Goal: Task Accomplishment & Management: Use online tool/utility

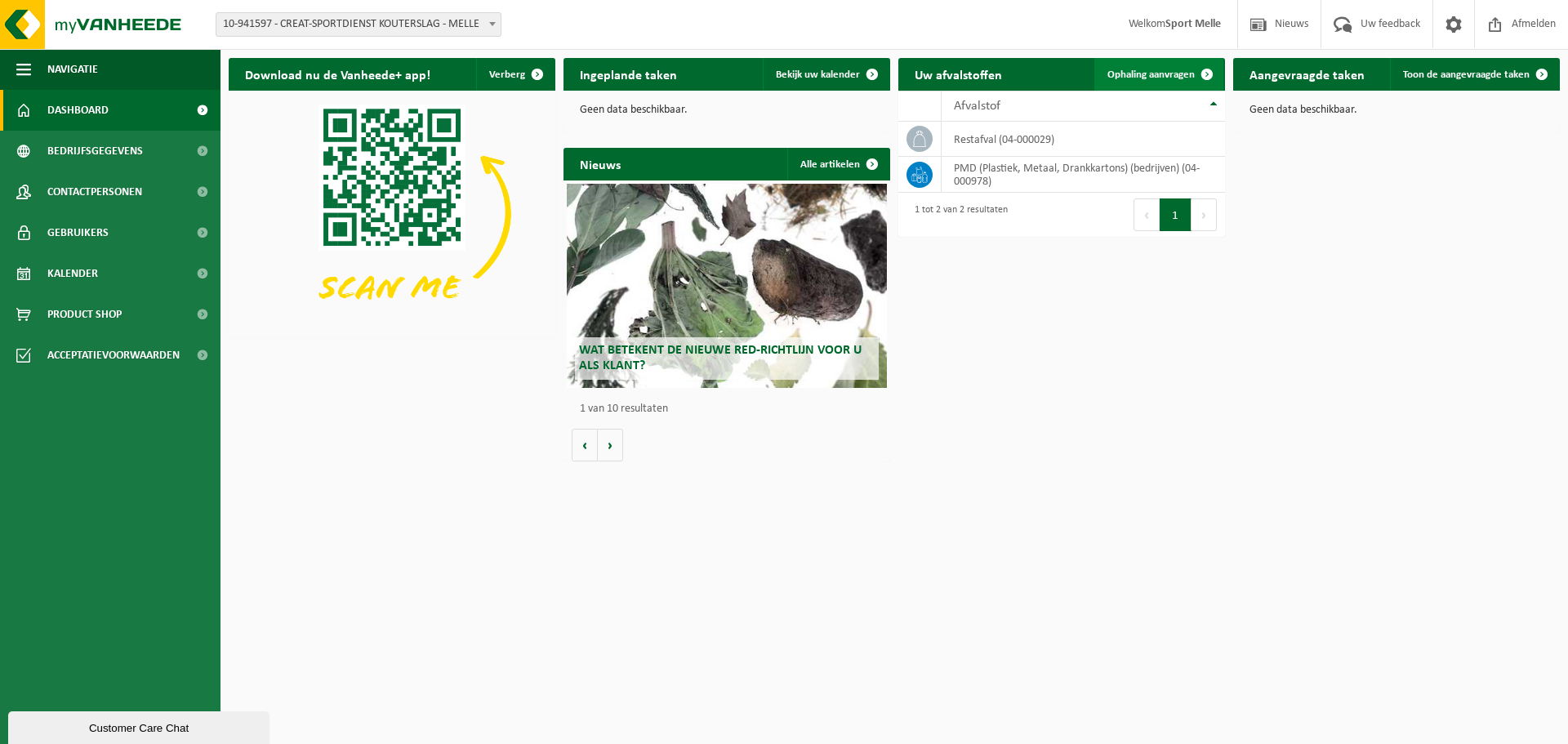
click at [1160, 71] on span "Ophaling aanvragen" at bounding box center [1151, 75] width 87 height 11
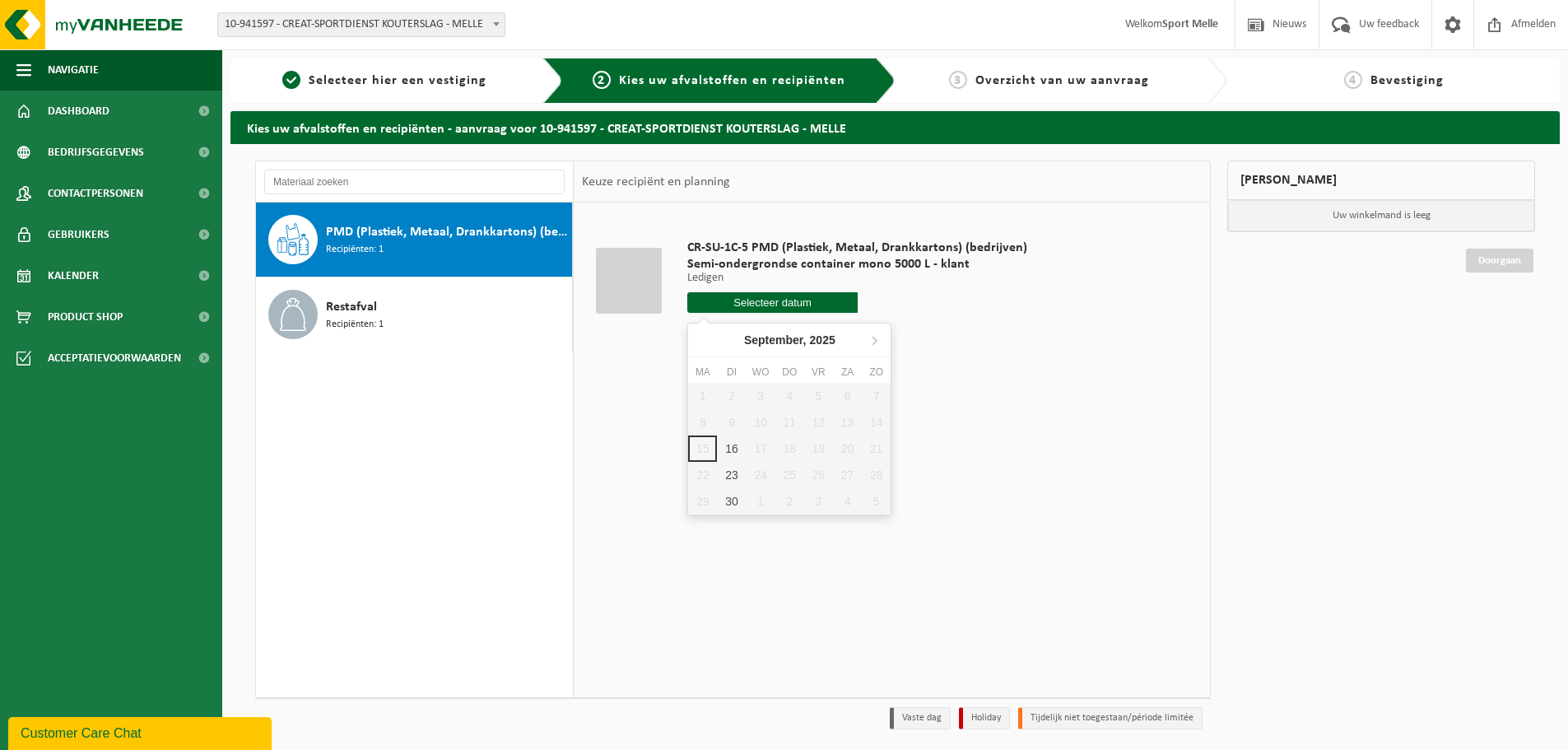
click at [752, 298] on input "text" at bounding box center [773, 302] width 171 height 20
click at [734, 447] on div "16" at bounding box center [731, 448] width 29 height 26
type input "Van 2025-09-16"
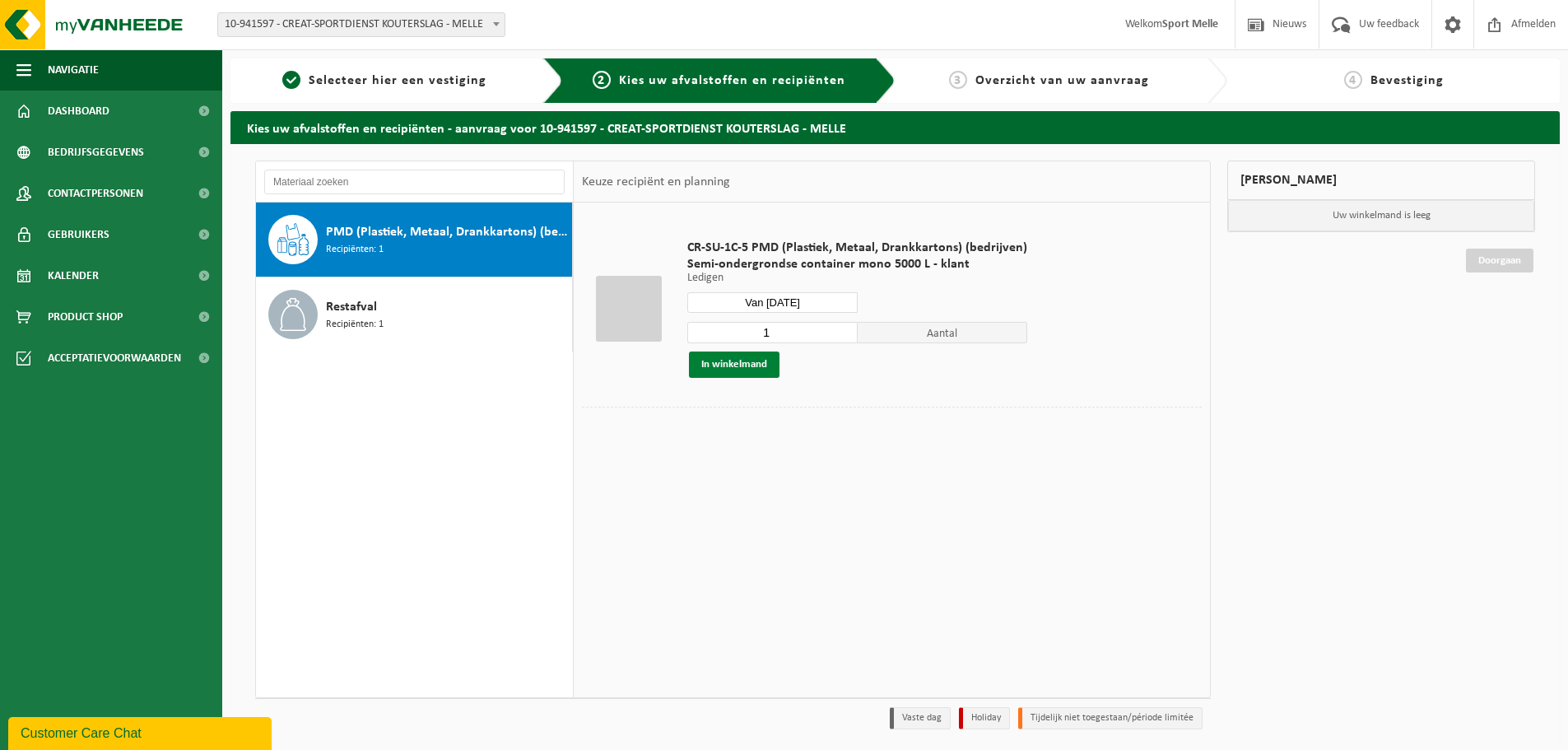
click at [741, 361] on button "In winkelmand" at bounding box center [734, 364] width 90 height 26
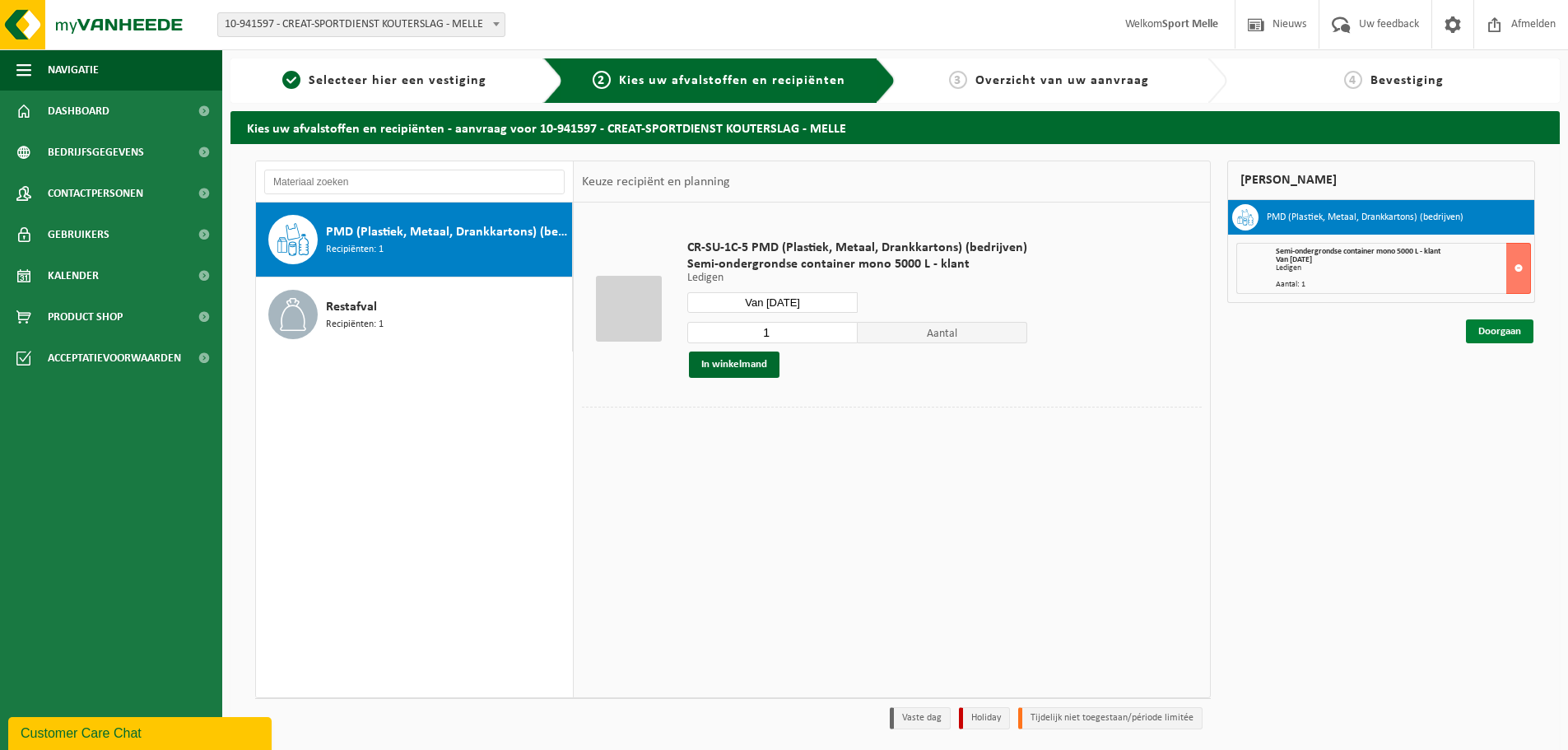
click at [1490, 334] on link "Doorgaan" at bounding box center [1500, 331] width 68 height 24
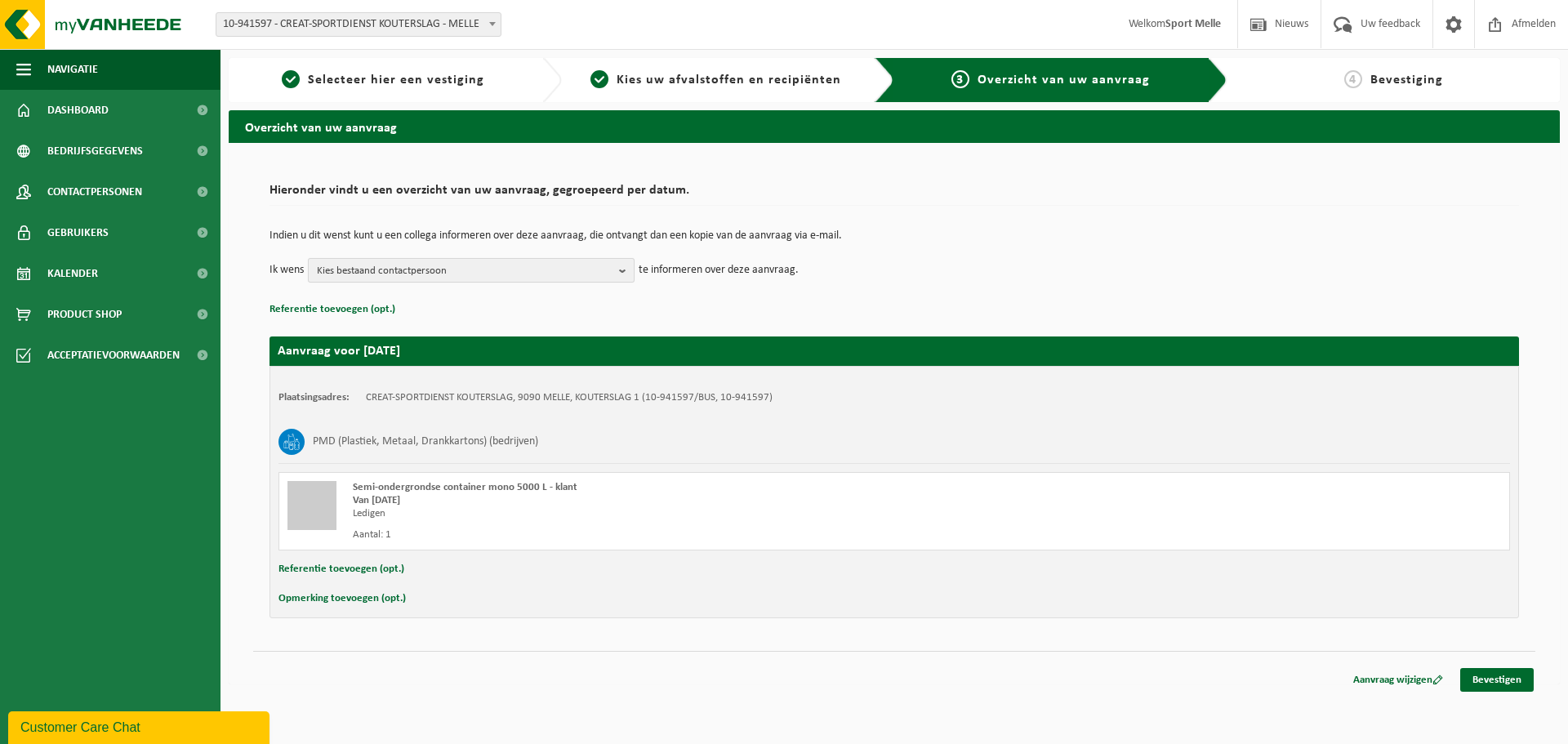
click at [622, 270] on b "button" at bounding box center [627, 270] width 15 height 23
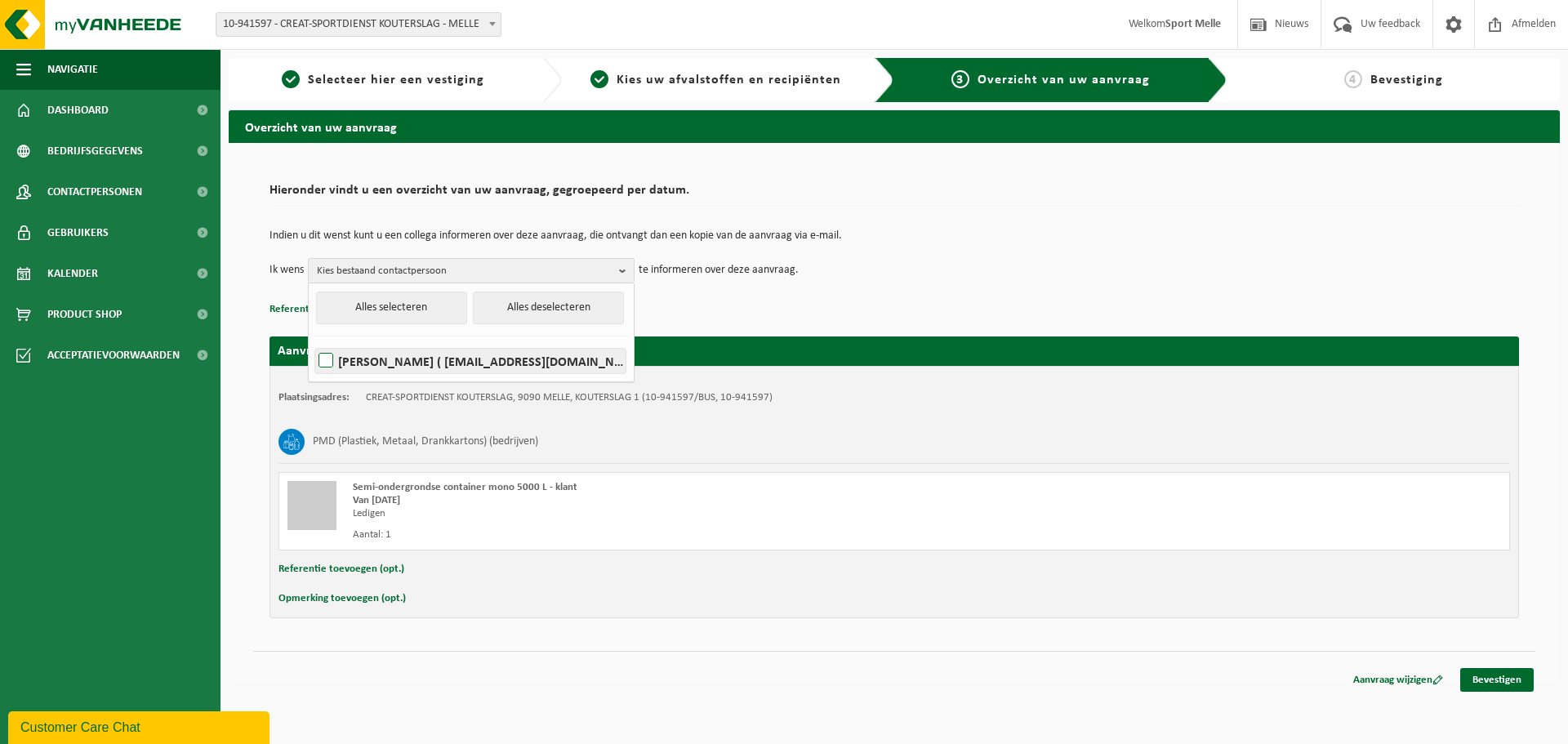
click at [459, 361] on label "CHRISTOPHE VAN LABEKE ( christophe.vanlabeke@melle.be )" at bounding box center [470, 360] width 310 height 24
click at [312, 340] on input "CHRISTOPHE VAN LABEKE ( christophe.vanlabeke@melle.be )" at bounding box center [312, 340] width 1 height 1
checkbox input "true"
click at [957, 281] on td "Ik wens CHRISTOPHE VAN LABEKE Alles selecteren Alles deselecteren CHRISTOPHE VA…" at bounding box center [894, 270] width 1249 height 24
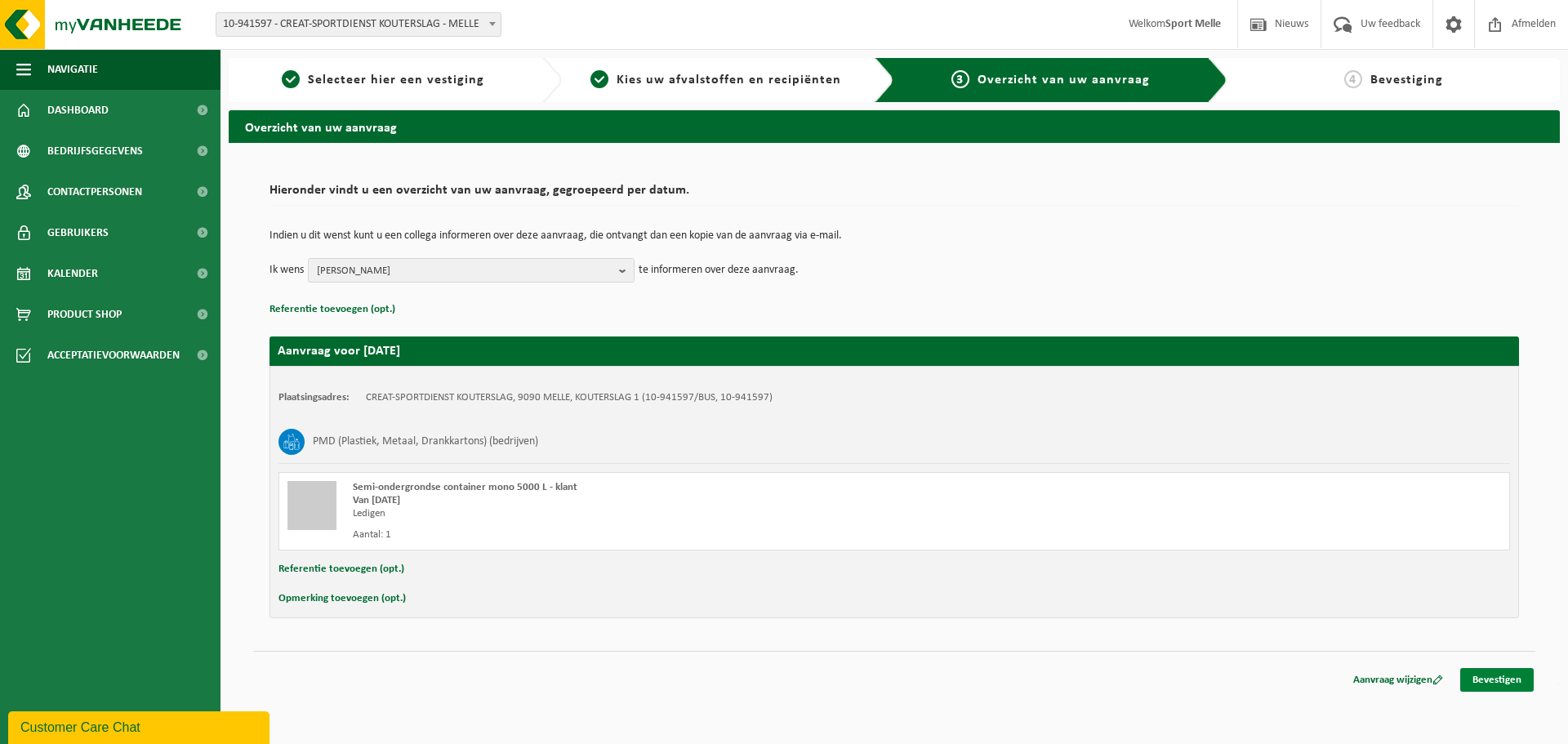
click at [1490, 678] on link "Bevestigen" at bounding box center [1497, 679] width 74 height 23
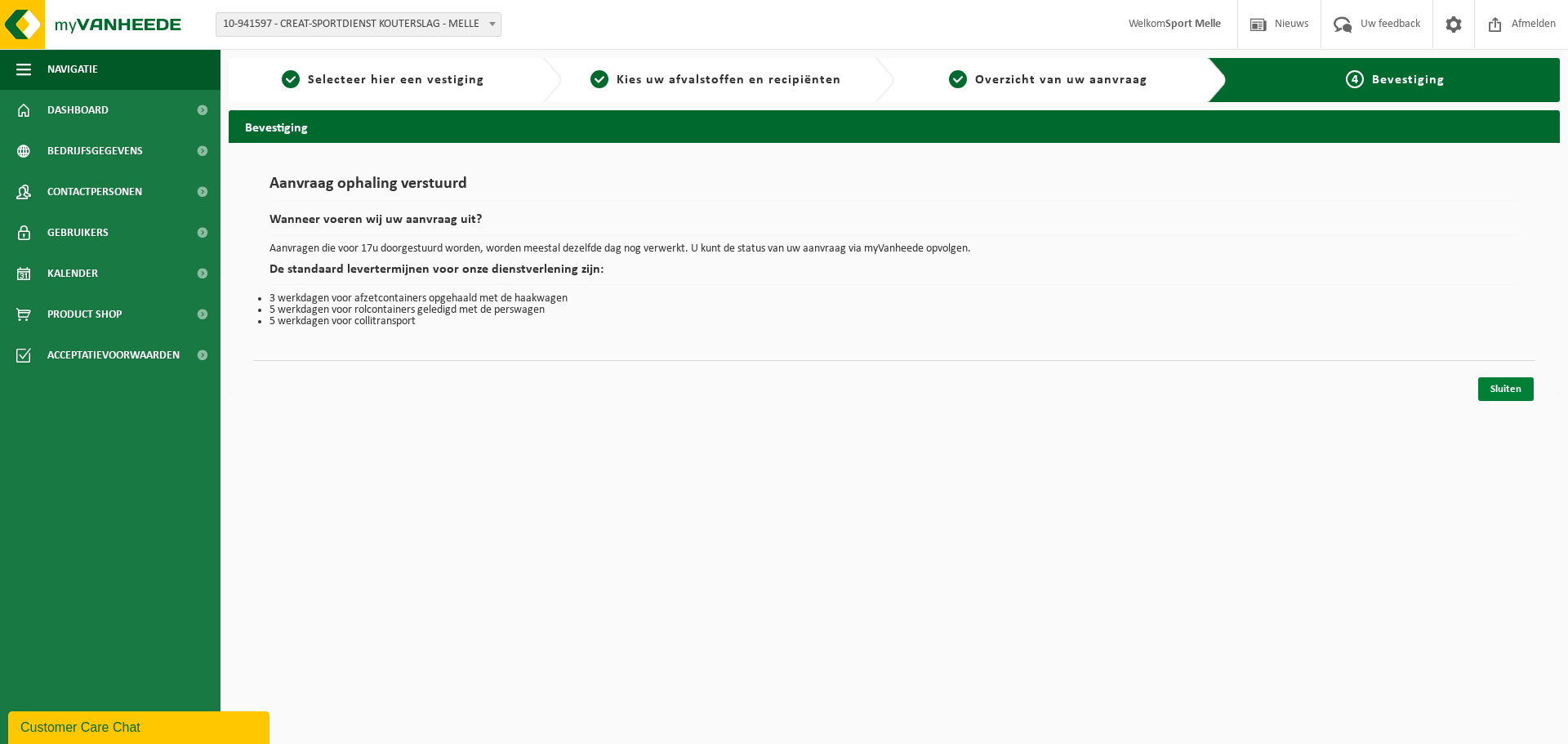
click at [1504, 388] on link "Sluiten" at bounding box center [1505, 389] width 55 height 23
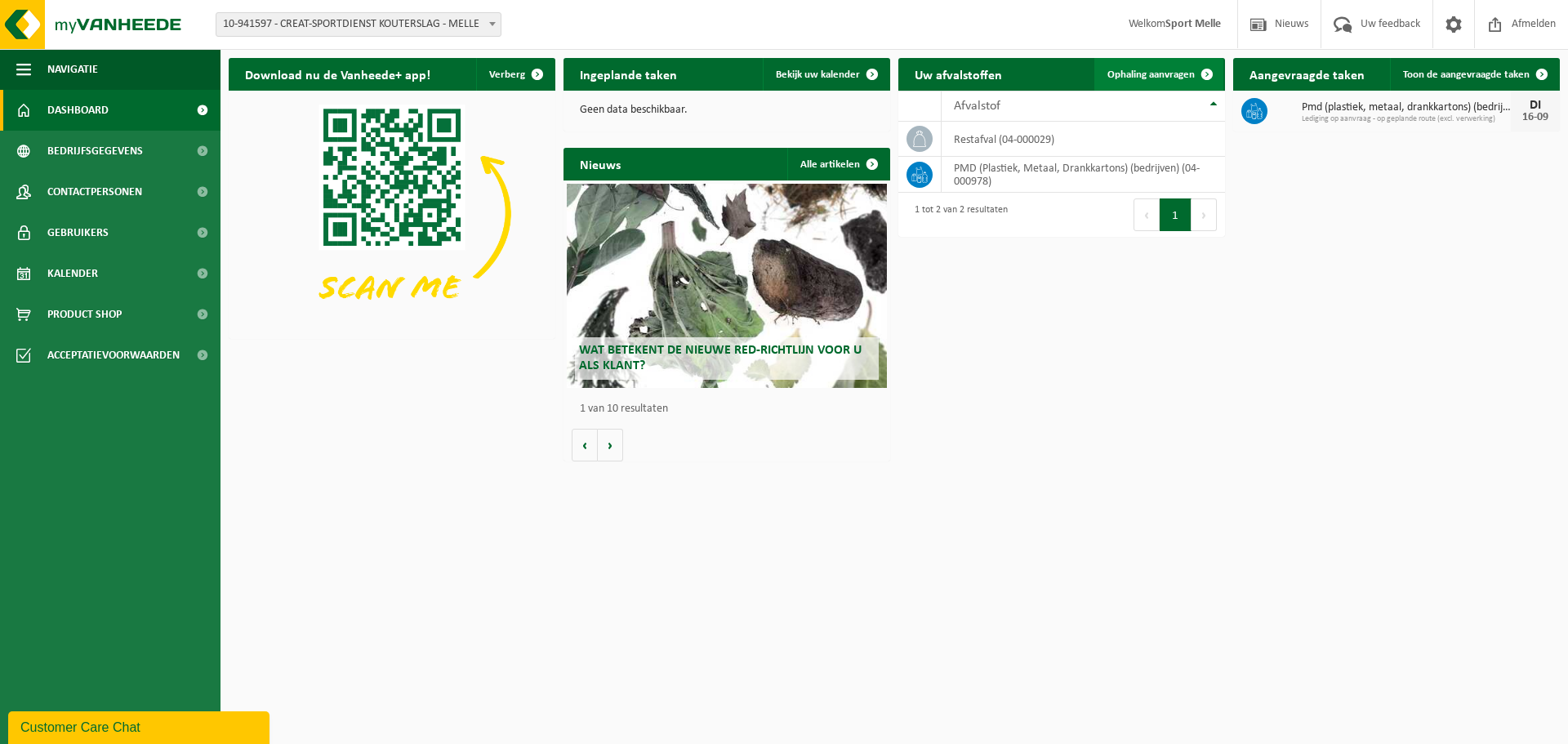
click at [1158, 70] on span "Ophaling aanvragen" at bounding box center [1151, 75] width 87 height 11
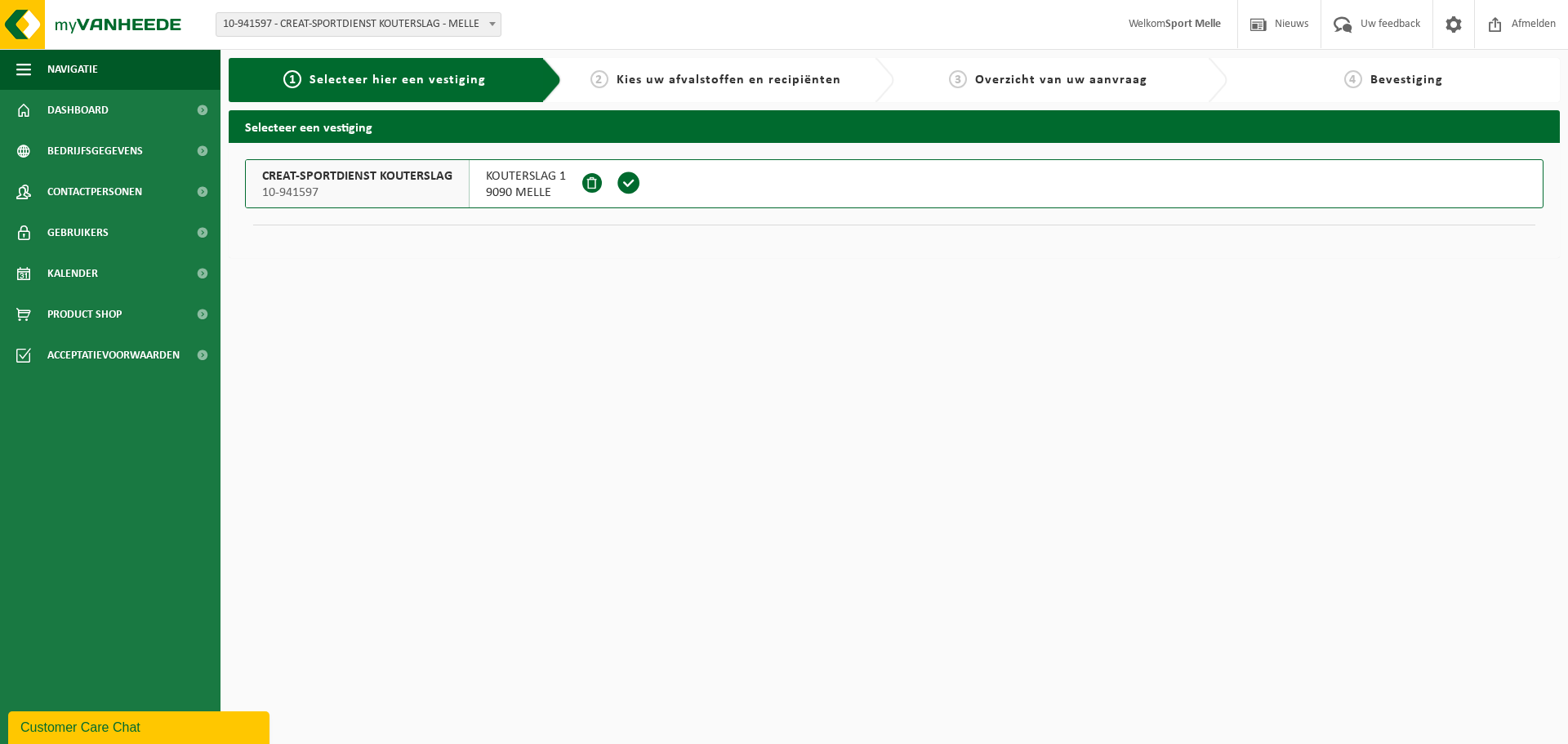
click at [513, 179] on span "KOUTERSLAG 1" at bounding box center [526, 176] width 80 height 16
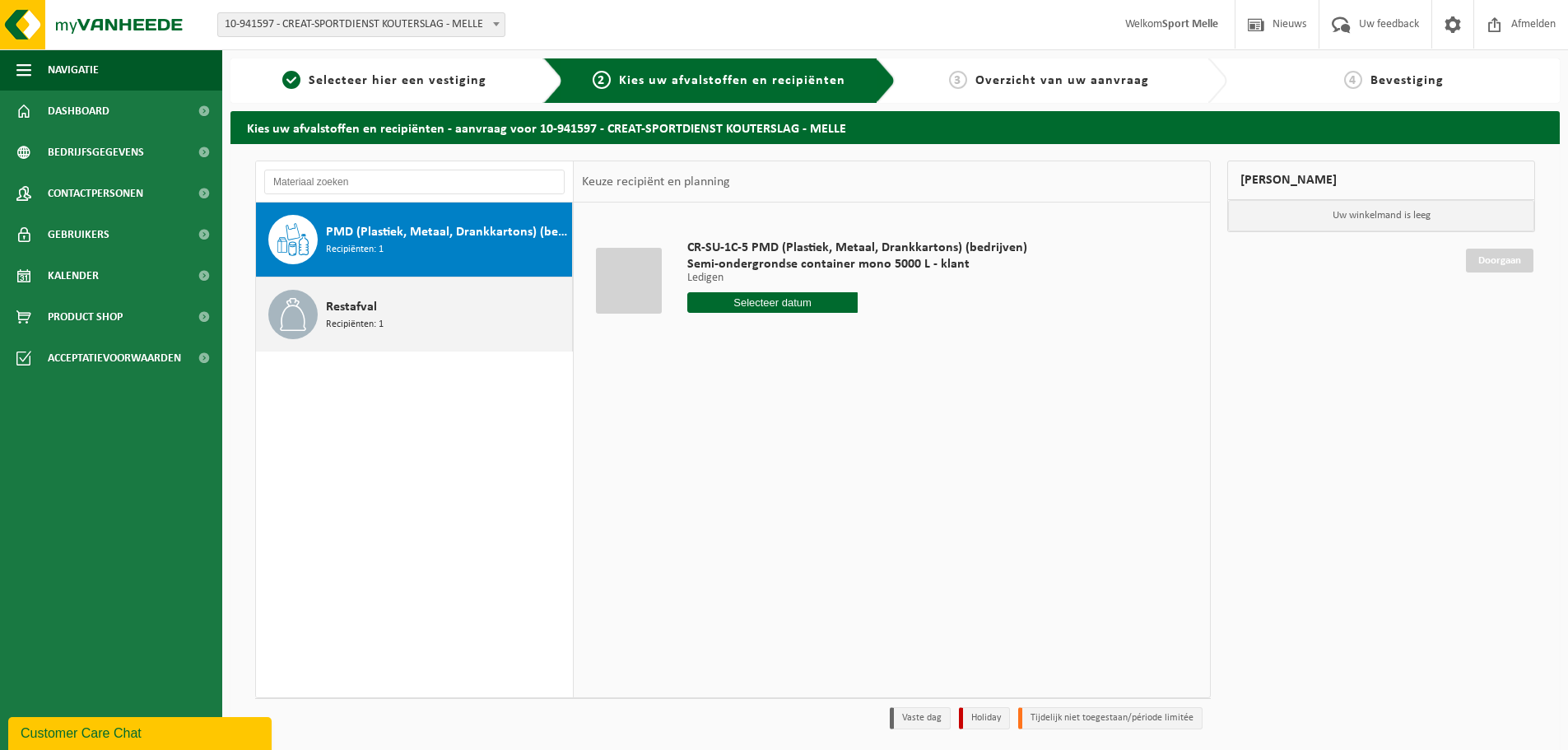
click at [344, 310] on span "Restafval" at bounding box center [351, 307] width 51 height 19
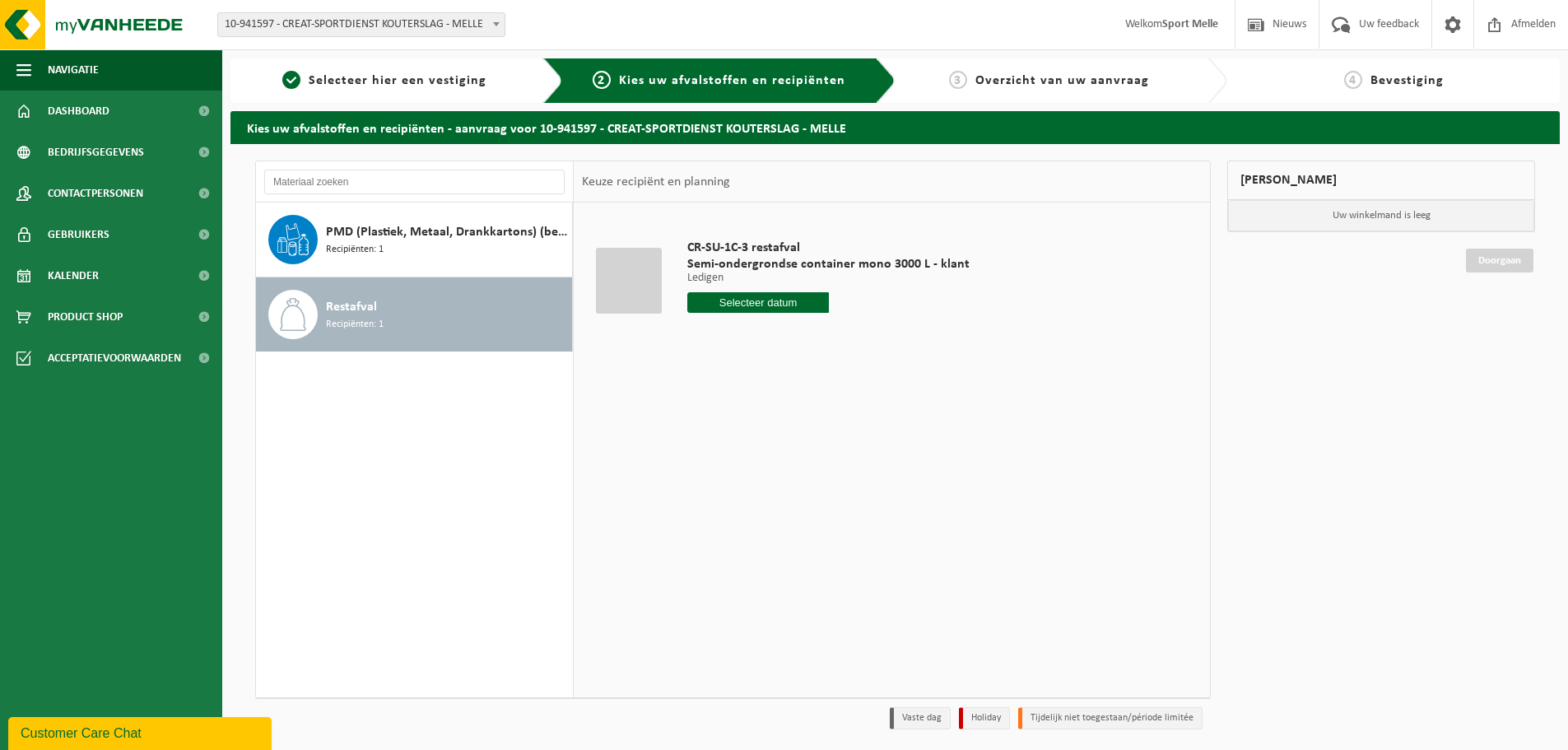
click at [742, 299] on input "text" at bounding box center [758, 302] width 142 height 20
click at [762, 448] on div "17" at bounding box center [761, 448] width 29 height 26
type input "Van [DATE]"
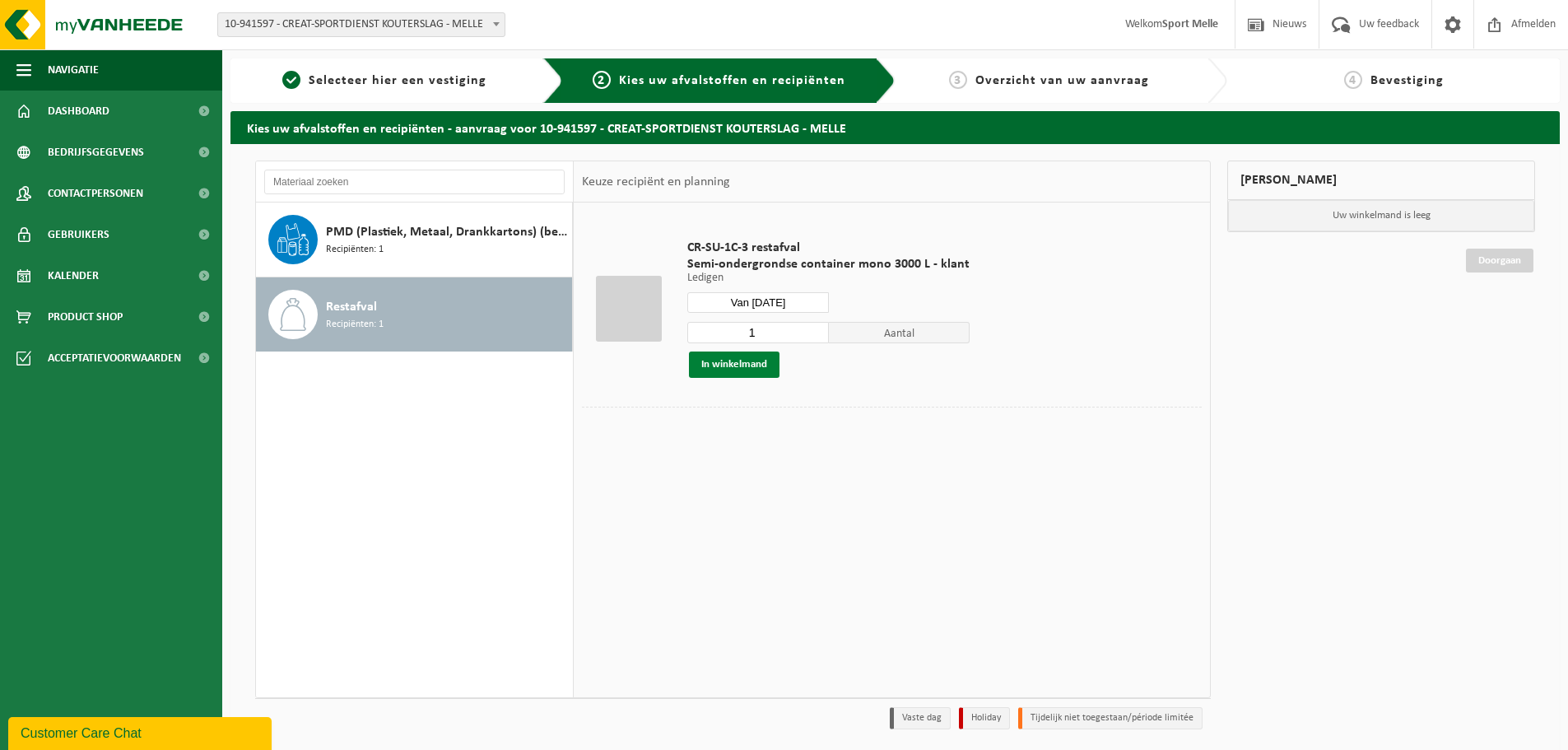
click at [746, 358] on button "In winkelmand" at bounding box center [734, 364] width 90 height 26
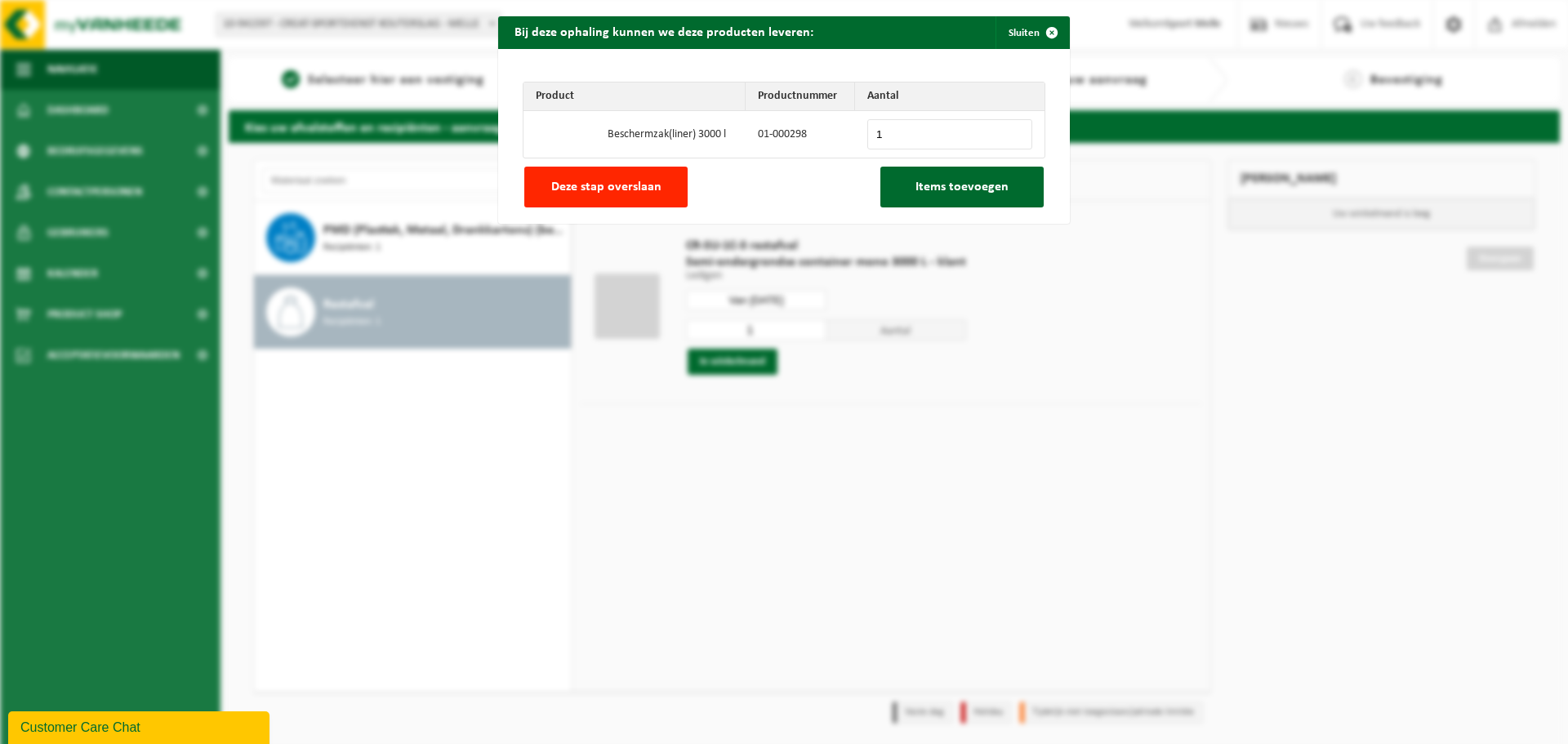
type input "1"
click at [1013, 129] on input "1" at bounding box center [949, 134] width 165 height 30
click at [954, 185] on span "Items toevoegen" at bounding box center [962, 187] width 93 height 13
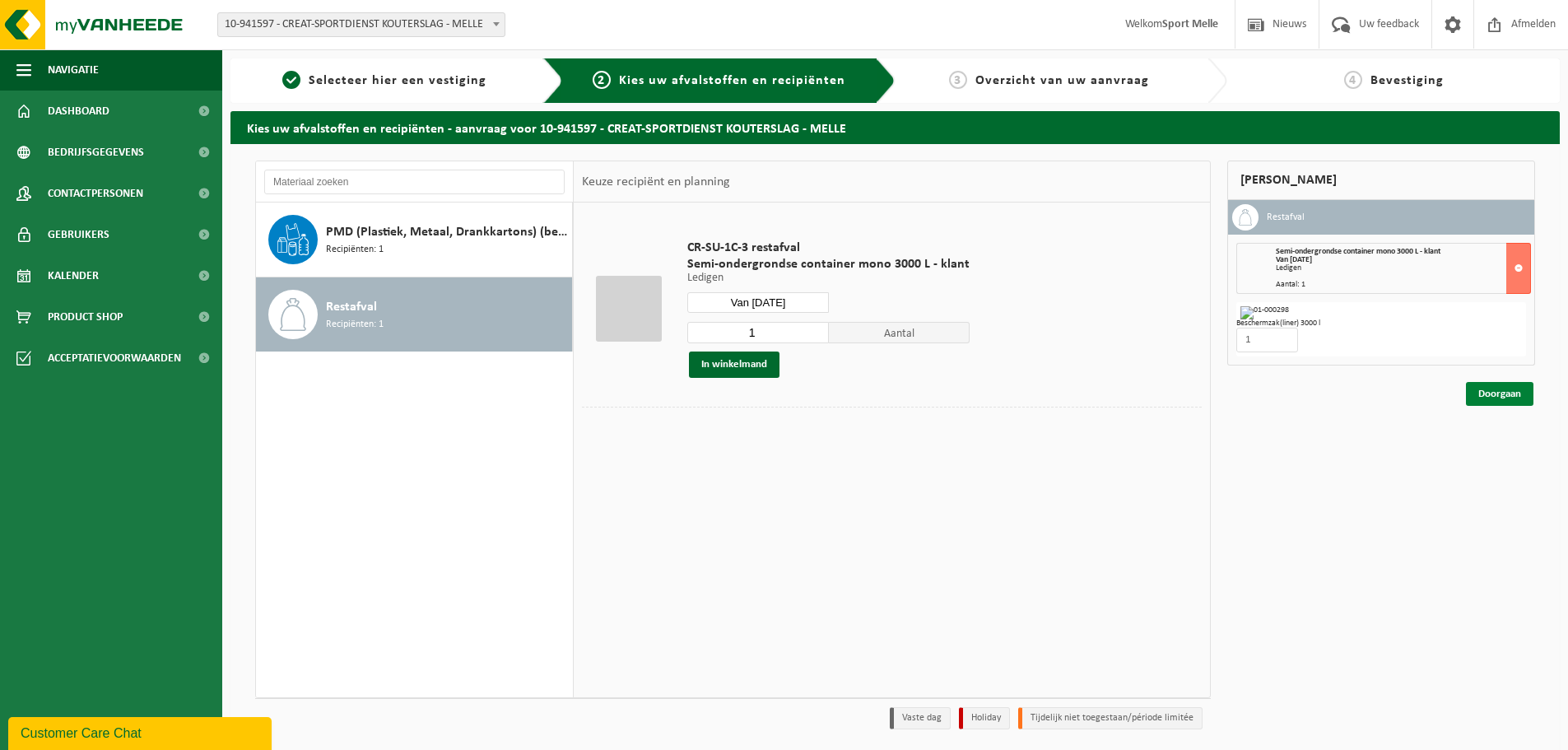
click at [1493, 396] on link "Doorgaan" at bounding box center [1500, 394] width 68 height 24
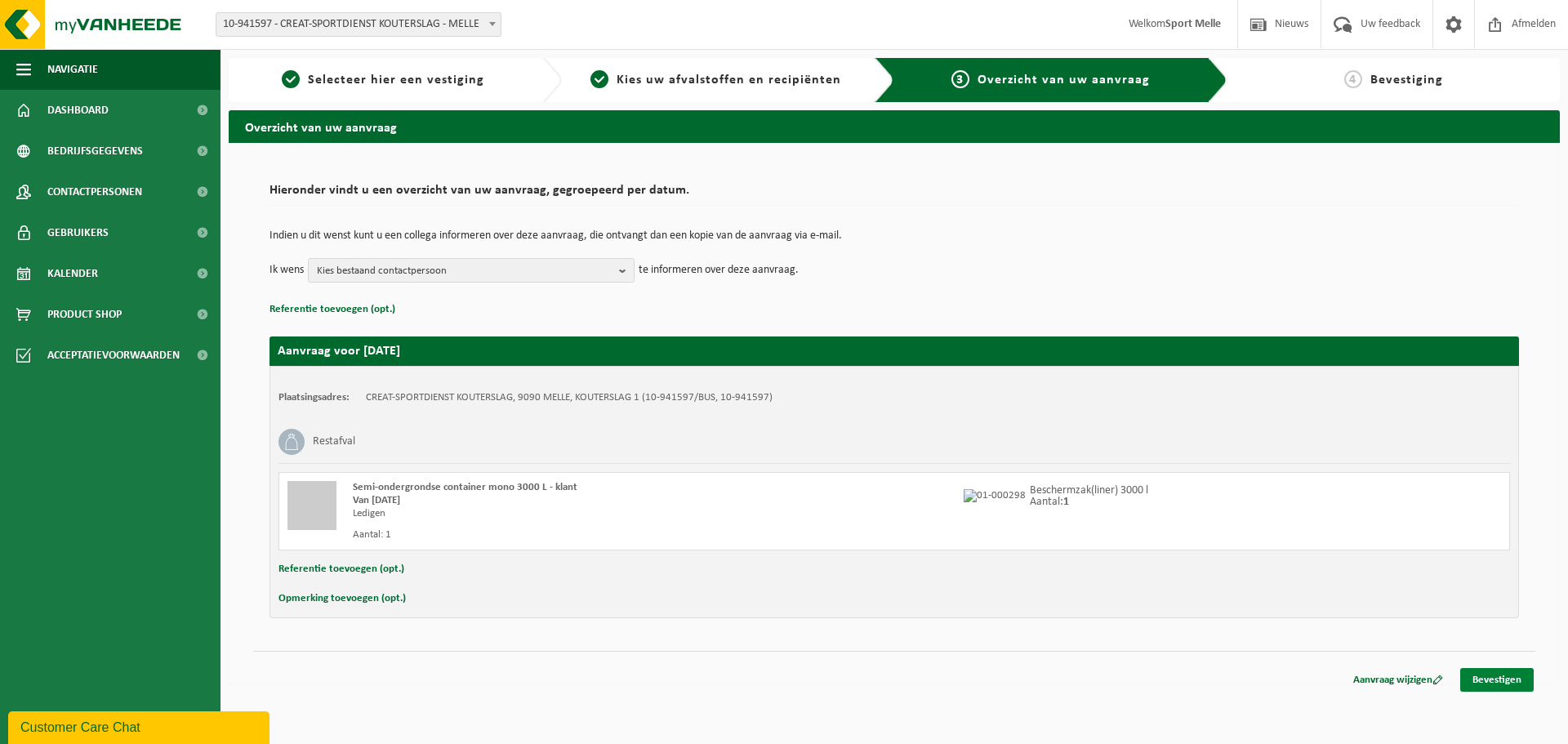
click at [1493, 677] on link "Bevestigen" at bounding box center [1497, 679] width 74 height 23
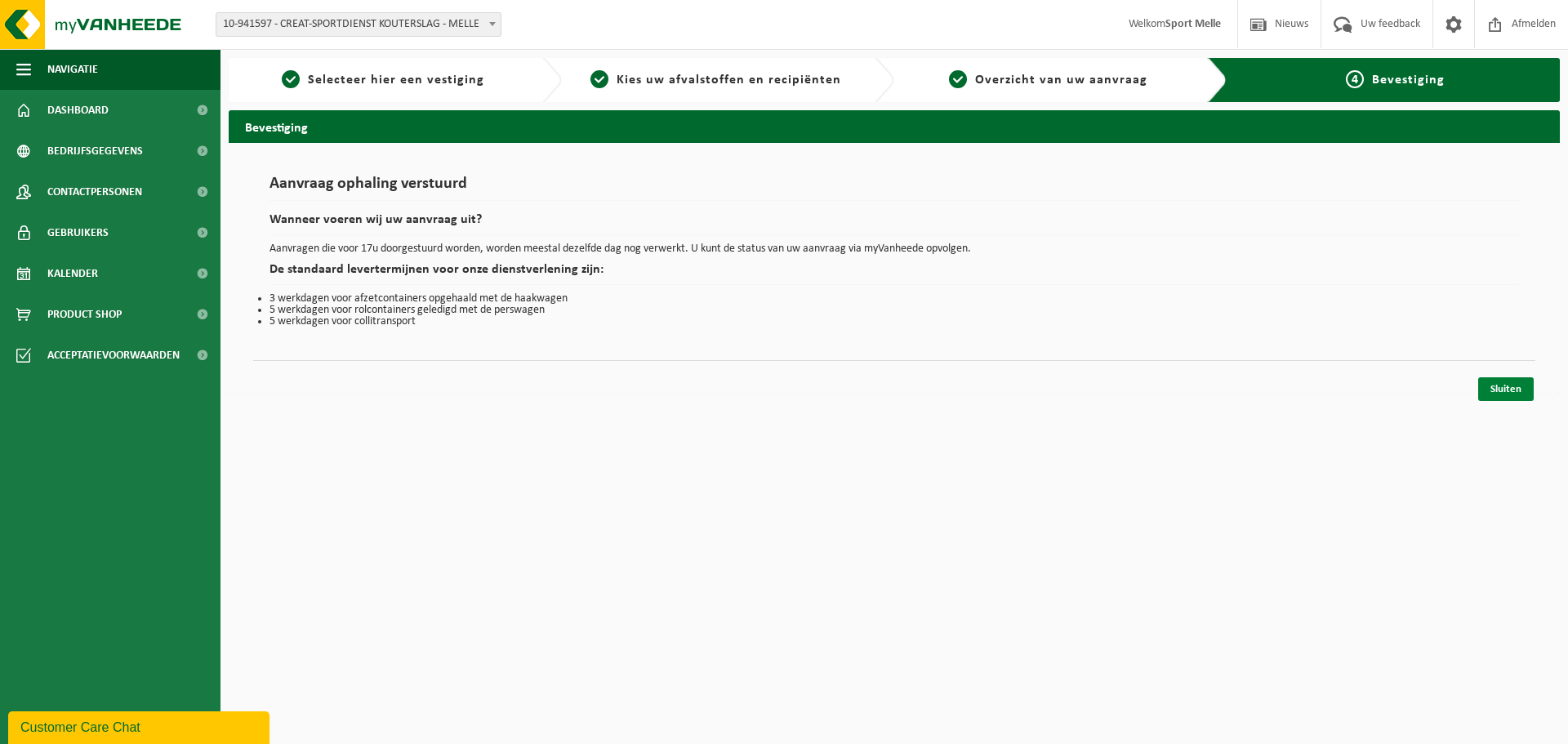
click at [1510, 390] on link "Sluiten" at bounding box center [1505, 389] width 55 height 23
